Goal: Information Seeking & Learning: Find specific fact

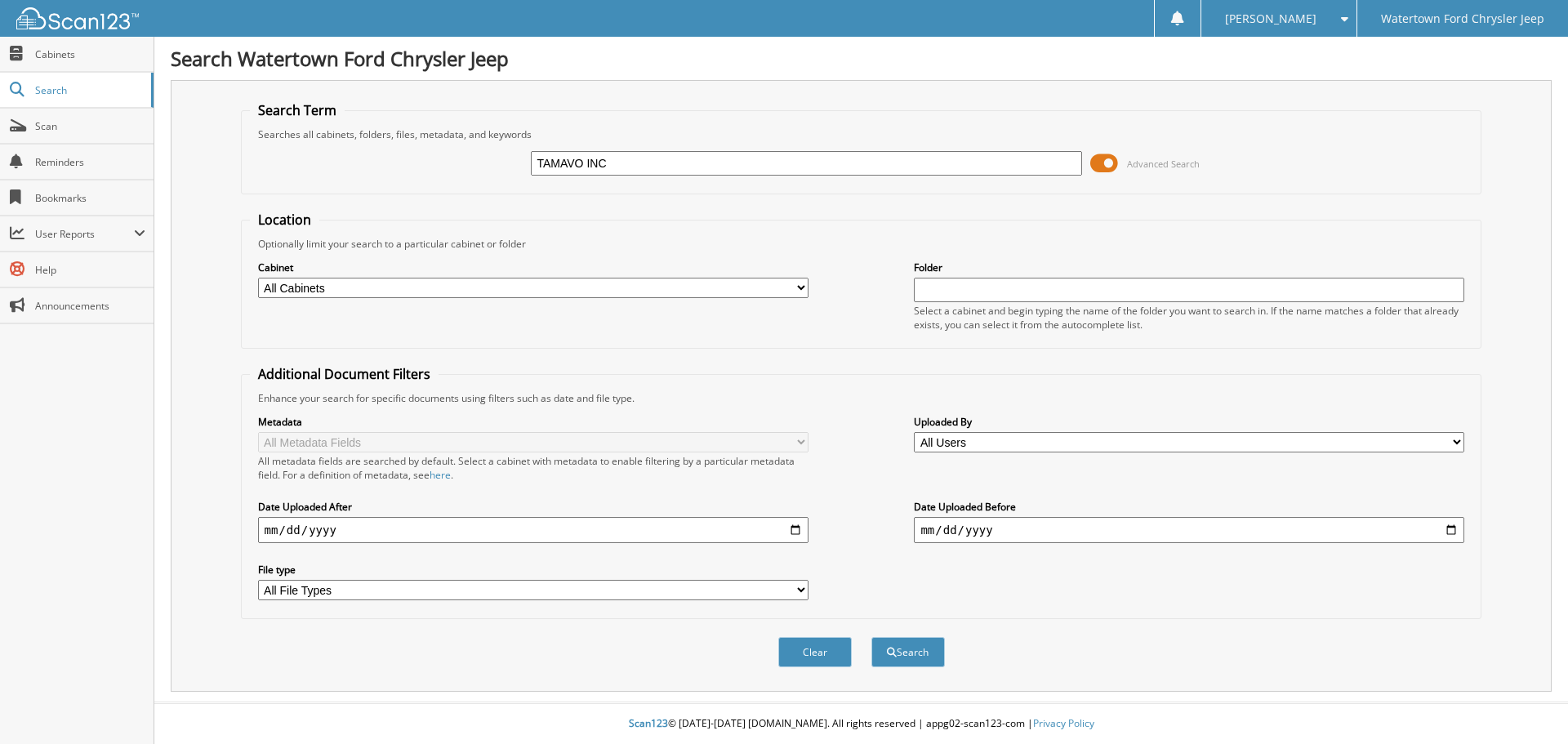
type input "TAMAVO INC"
click at [871, 637] on button "Search" at bounding box center [908, 651] width 74 height 30
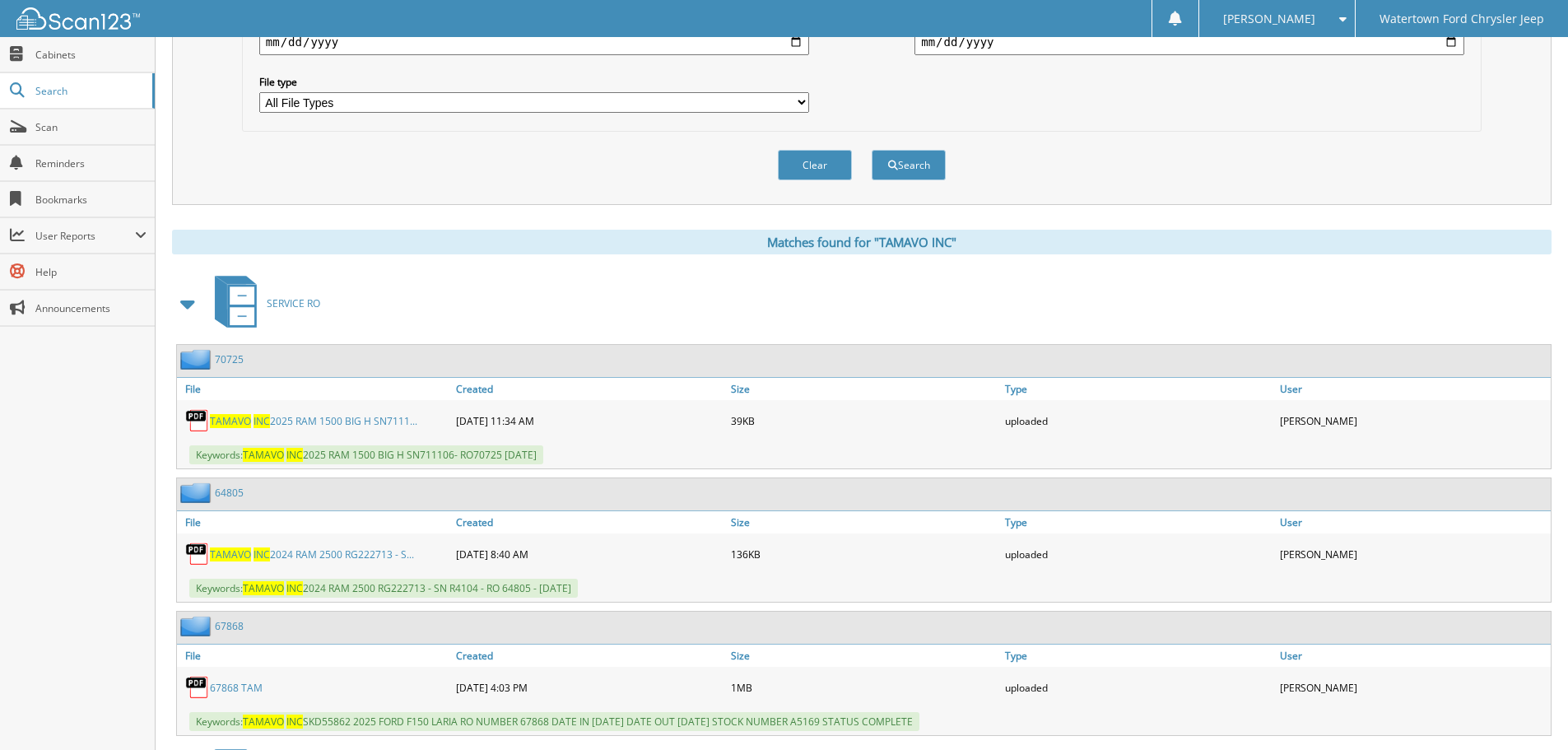
scroll to position [494, 0]
click at [179, 298] on span at bounding box center [189, 302] width 23 height 29
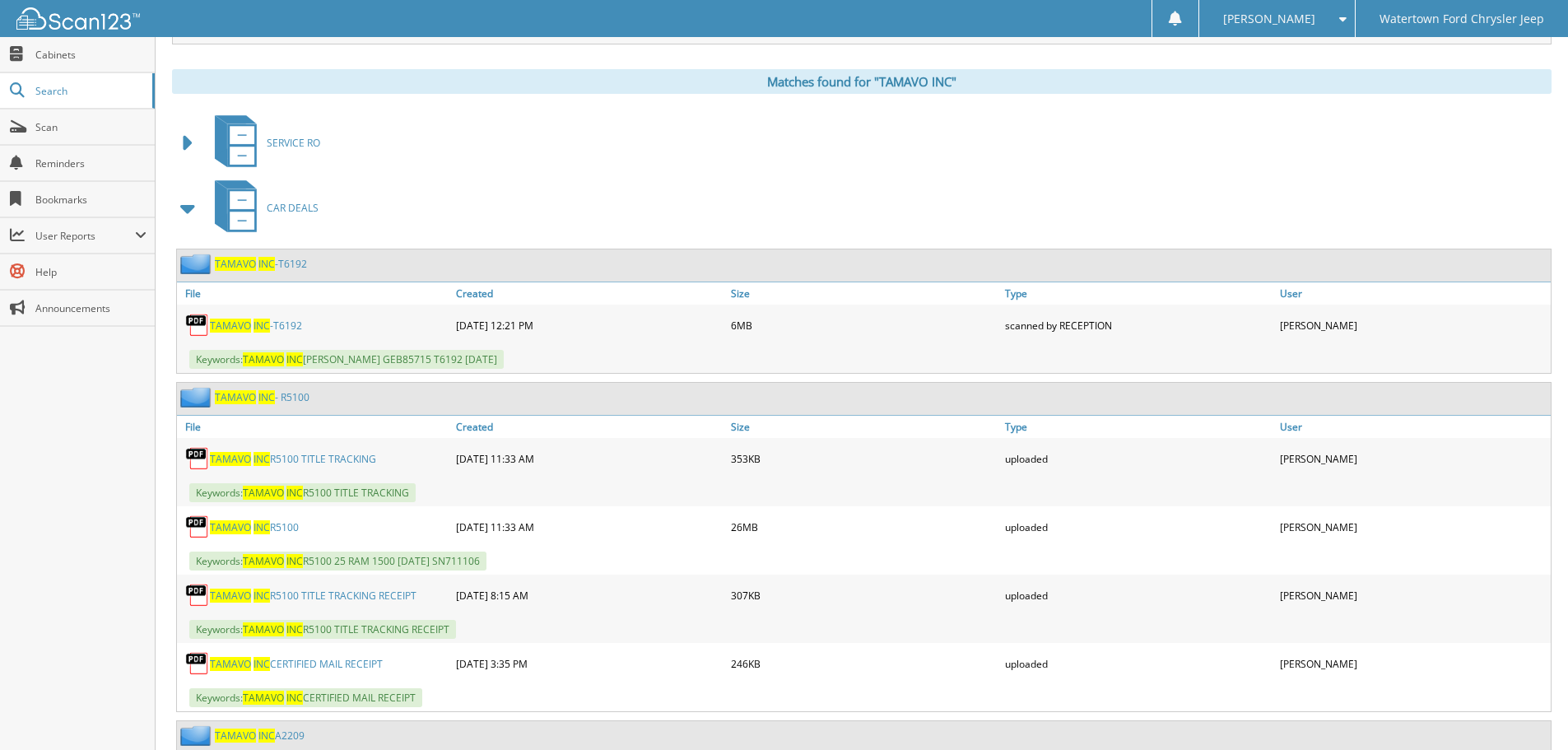
scroll to position [658, 0]
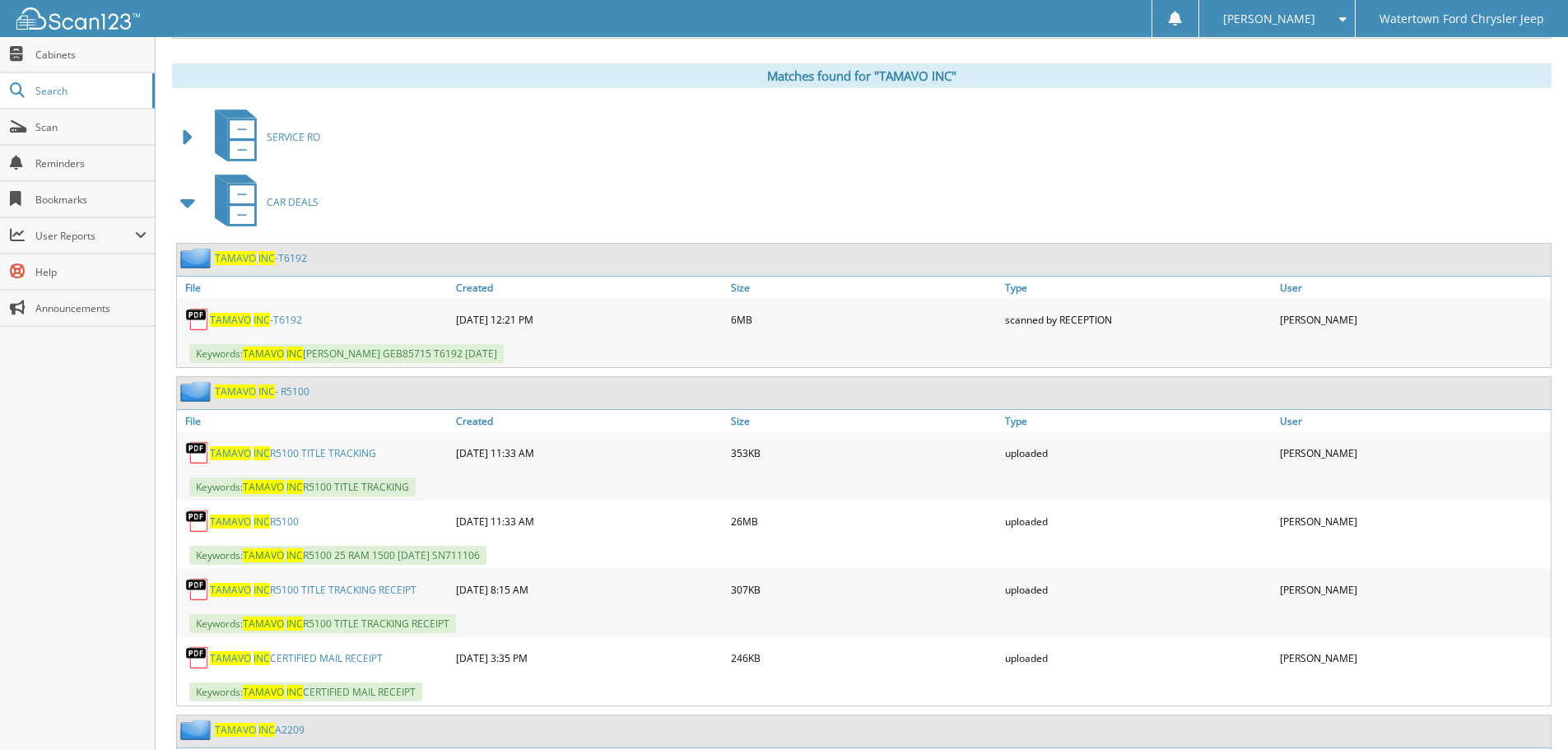
click at [256, 521] on span "INC" at bounding box center [261, 522] width 16 height 14
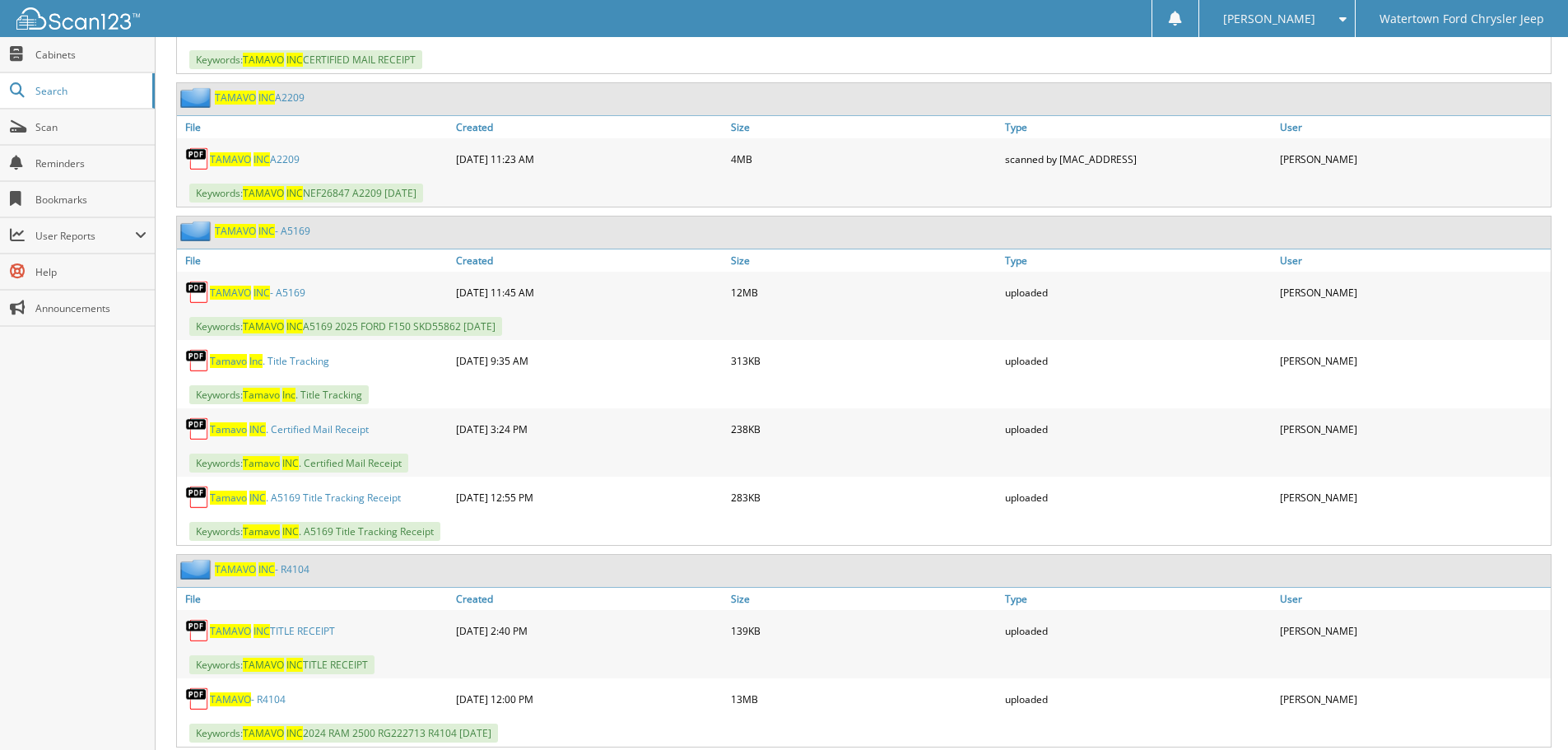
scroll to position [1317, 0]
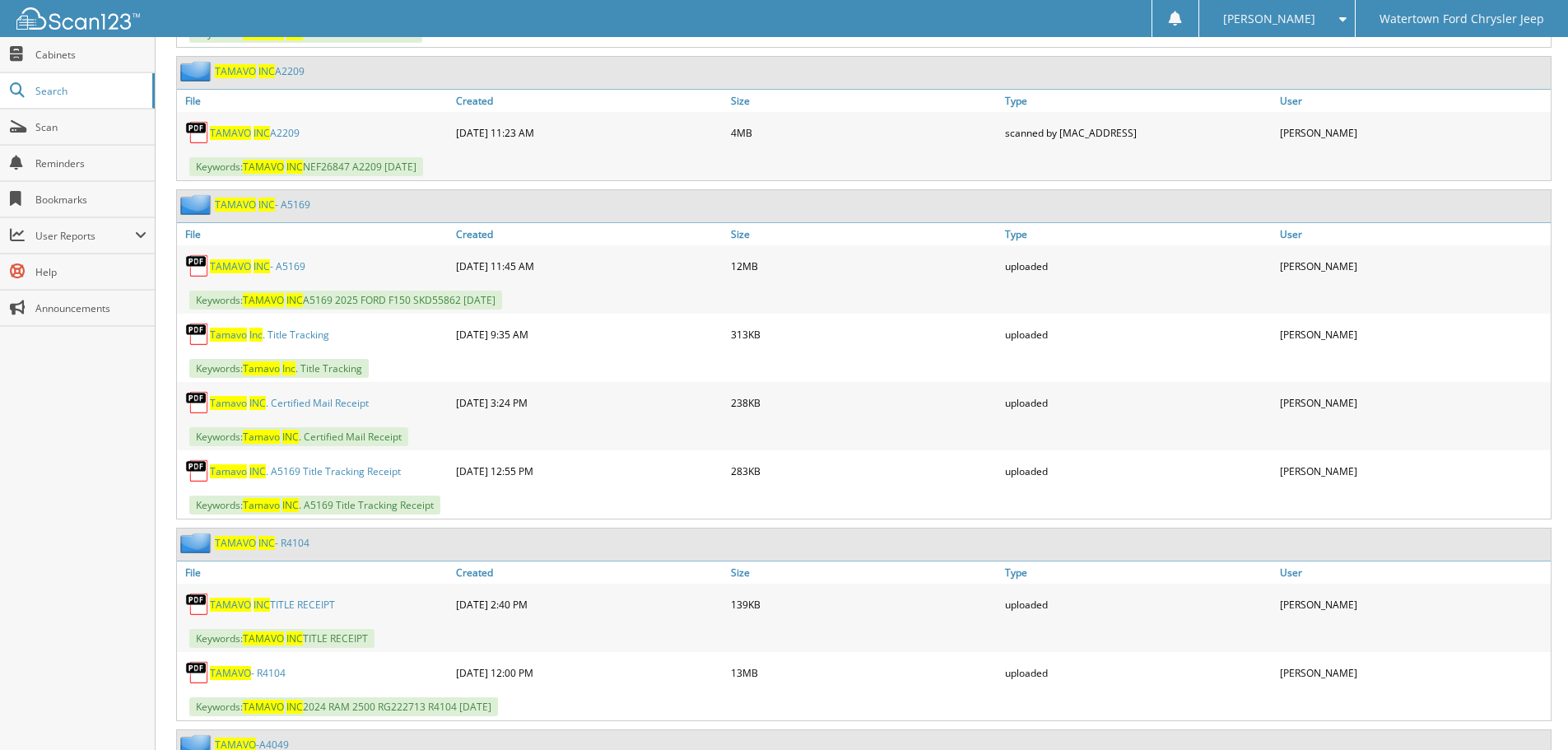
click at [228, 266] on span "TAMAVO" at bounding box center [231, 266] width 42 height 14
